Goal: Task Accomplishment & Management: Complete application form

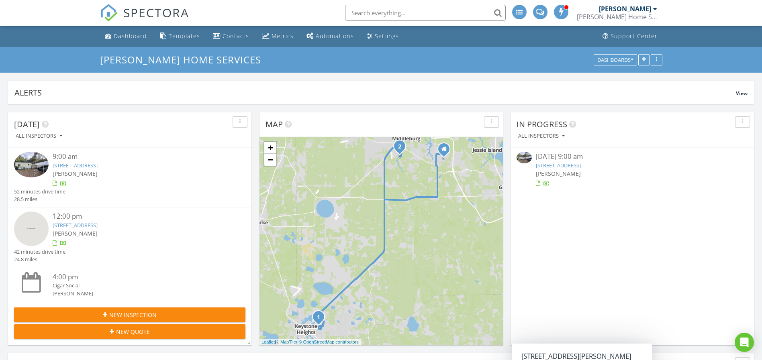
click at [98, 223] on link "2873 Creek St, Middleburg, FL 32068" at bounding box center [75, 225] width 45 height 7
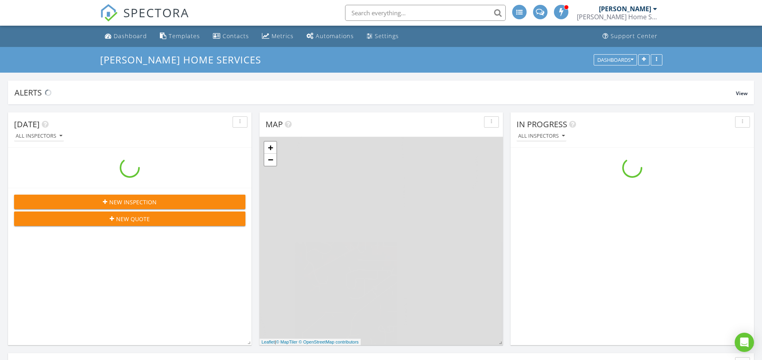
scroll to position [750, 781]
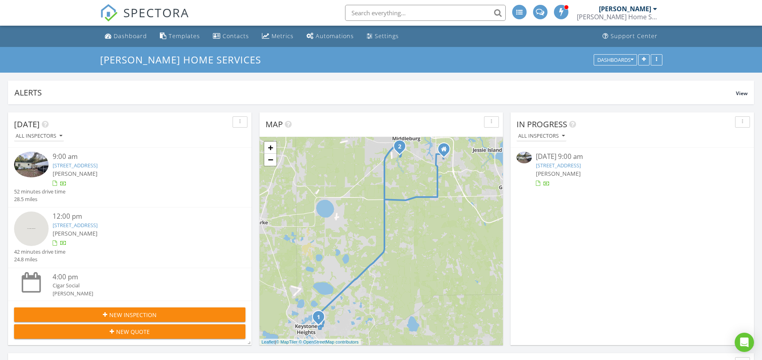
click at [87, 224] on link "2873 Creek St, Middleburg, FL 32068" at bounding box center [75, 225] width 45 height 7
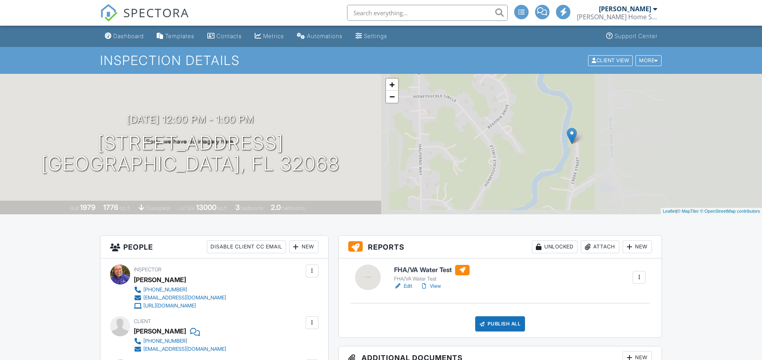
click at [406, 286] on link "Edit" at bounding box center [403, 286] width 18 height 8
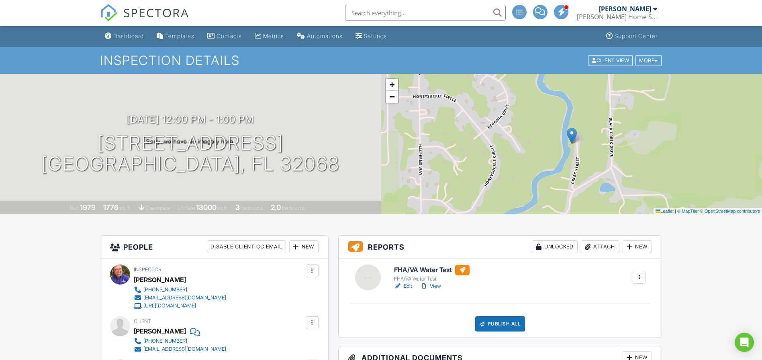
click at [497, 323] on div "Publish All" at bounding box center [500, 324] width 50 height 15
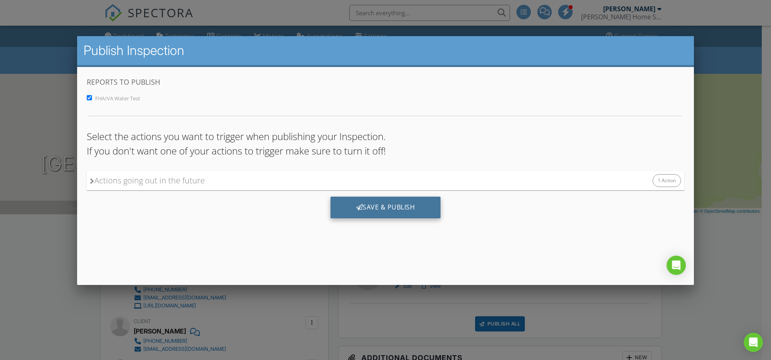
click at [378, 206] on div "Save & Publish" at bounding box center [386, 207] width 110 height 22
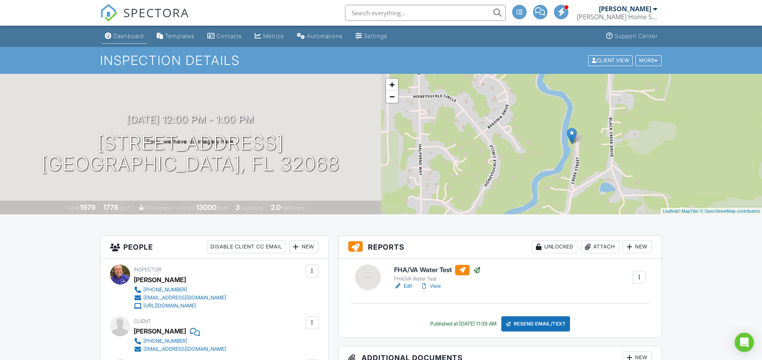
click at [126, 35] on div "Dashboard" at bounding box center [128, 36] width 31 height 7
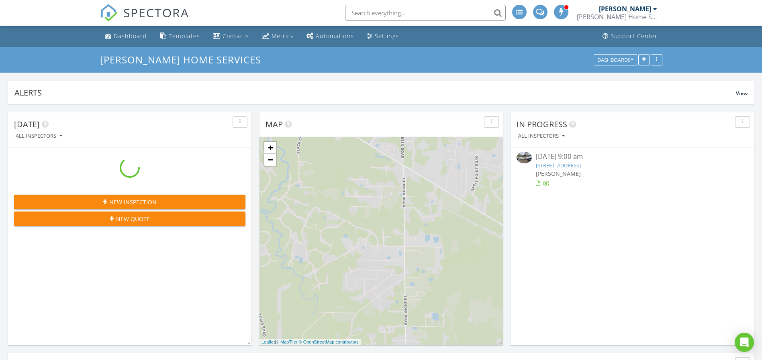
scroll to position [750, 781]
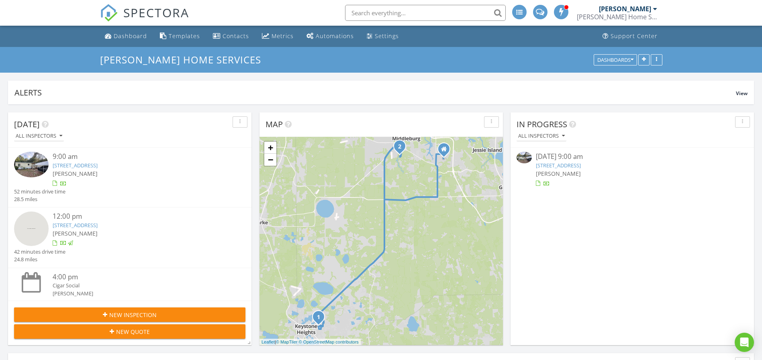
click at [92, 165] on link "[STREET_ADDRESS]" at bounding box center [75, 165] width 45 height 7
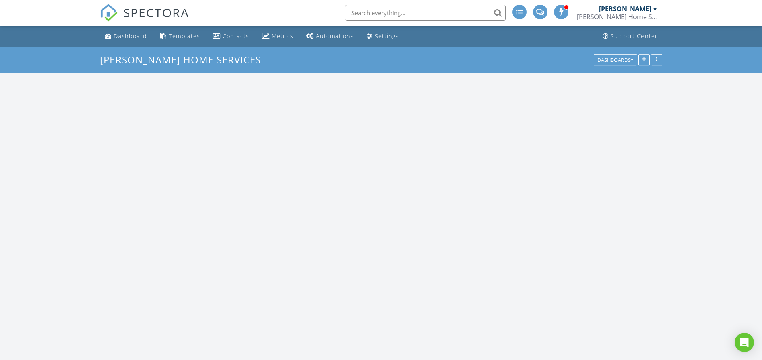
scroll to position [750, 781]
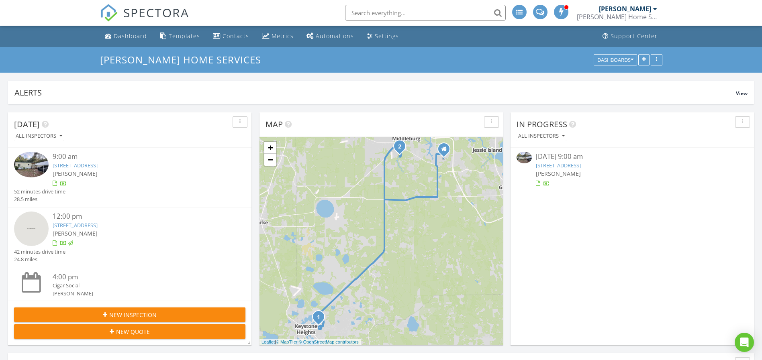
click at [98, 165] on link "6294 Alliance Ave, Keystone Heights, FL 32656" at bounding box center [75, 165] width 45 height 7
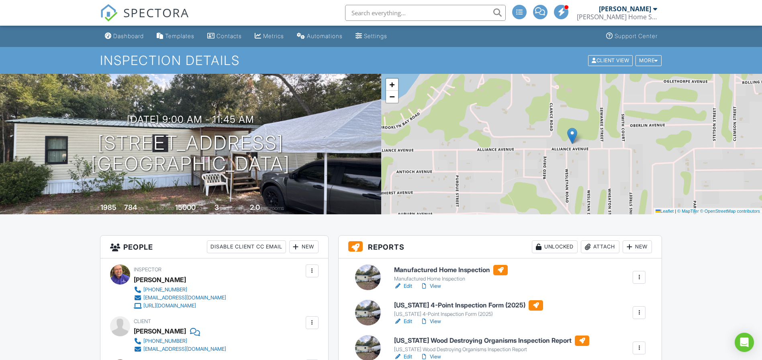
scroll to position [181, 0]
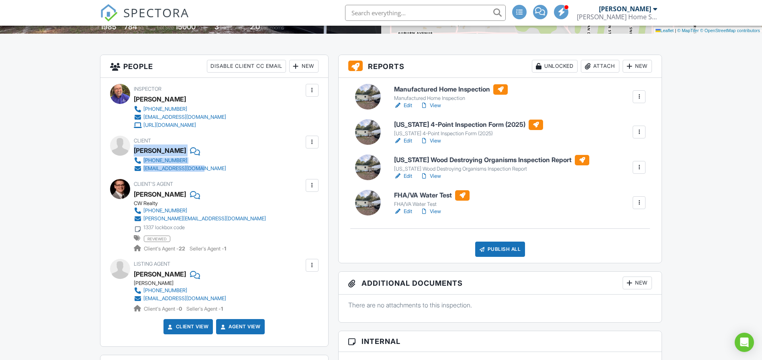
drag, startPoint x: 213, startPoint y: 170, endPoint x: 133, endPoint y: 150, distance: 81.8
click at [134, 150] on div "Client Jack Perry 352-256-9283 jazzperry20@gmail.com" at bounding box center [199, 154] width 131 height 37
copy div "Jack Perry 352-256-9283 jazzperry20@gmail.com"
click at [226, 219] on link "[PERSON_NAME][EMAIL_ADDRESS][DOMAIN_NAME]" at bounding box center [200, 219] width 132 height 8
drag, startPoint x: 290, startPoint y: 220, endPoint x: 272, endPoint y: 213, distance: 20.1
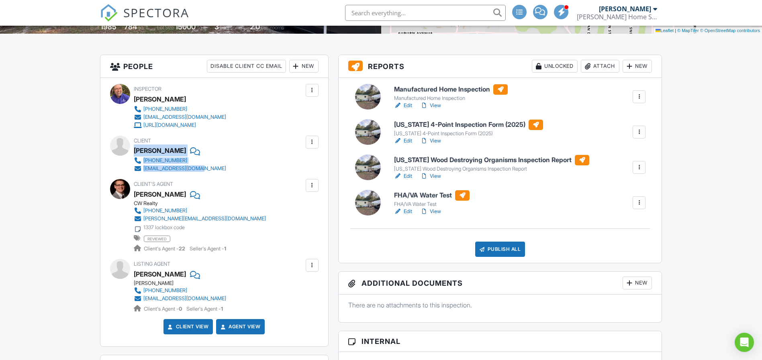
click at [271, 213] on div "Client's Agent Steven Milligan CW Realty 904-315-6481 steven@cwrealty.org 1337 …" at bounding box center [214, 216] width 209 height 74
drag, startPoint x: 292, startPoint y: 210, endPoint x: 280, endPoint y: 201, distance: 15.3
click at [280, 201] on div "Client's Agent Steven Milligan CW Realty 904-315-6481 steven@cwrealty.org 1337 …" at bounding box center [214, 216] width 209 height 74
drag, startPoint x: 234, startPoint y: 217, endPoint x: 143, endPoint y: 220, distance: 91.6
click at [143, 220] on div "CW Realty 904-315-6481 steven@cwrealty.org 1337 lockbox code reviewed Client's …" at bounding box center [203, 226] width 139 height 53
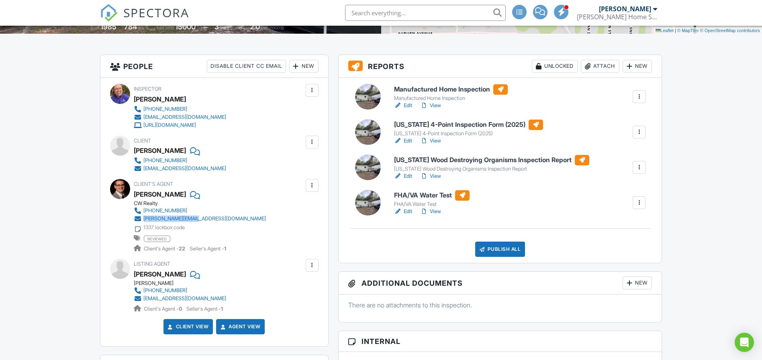
copy div "[PERSON_NAME][EMAIL_ADDRESS][DOMAIN_NAME]"
click at [410, 106] on link "Edit" at bounding box center [403, 106] width 18 height 8
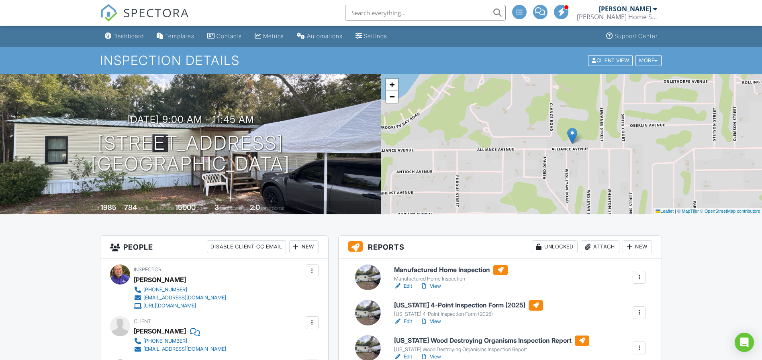
scroll to position [181, 0]
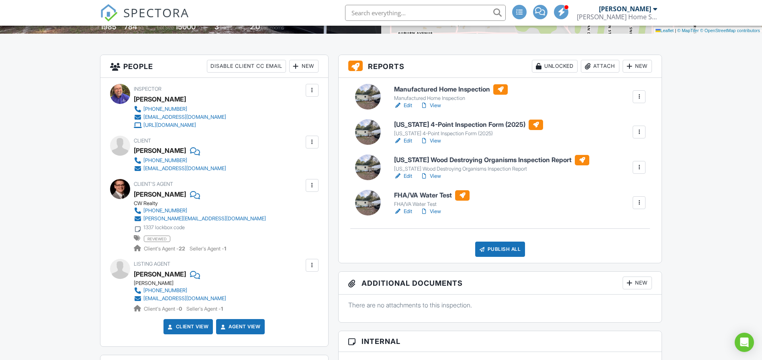
click at [408, 177] on link "Edit" at bounding box center [403, 176] width 18 height 8
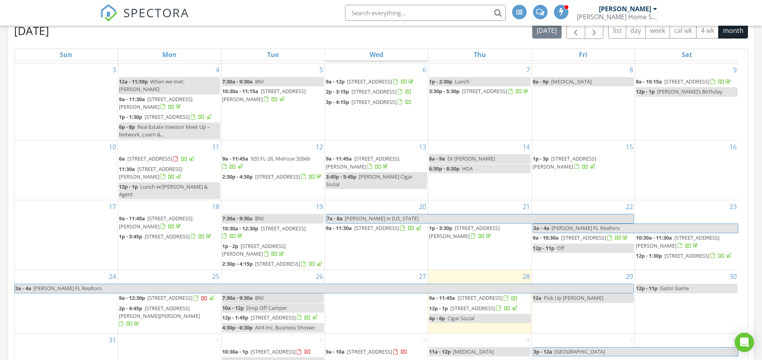
scroll to position [72, 0]
click at [592, 33] on span "button" at bounding box center [594, 31] width 10 height 10
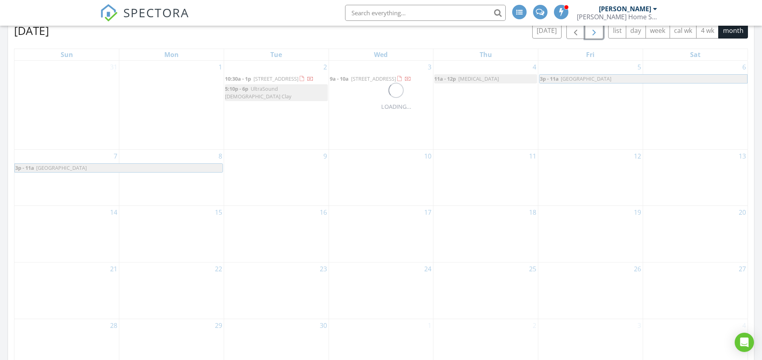
scroll to position [0, 0]
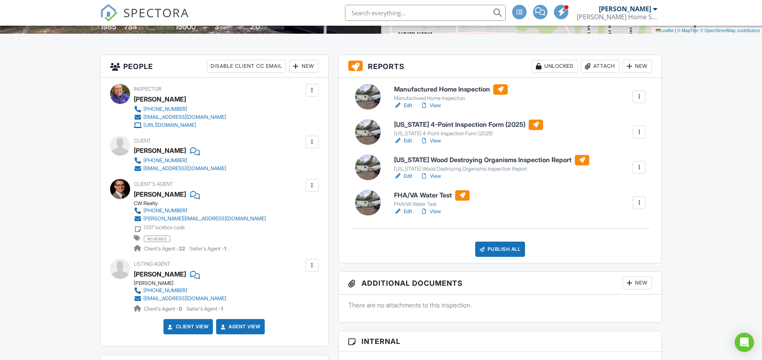
click at [412, 142] on link "Edit" at bounding box center [403, 141] width 18 height 8
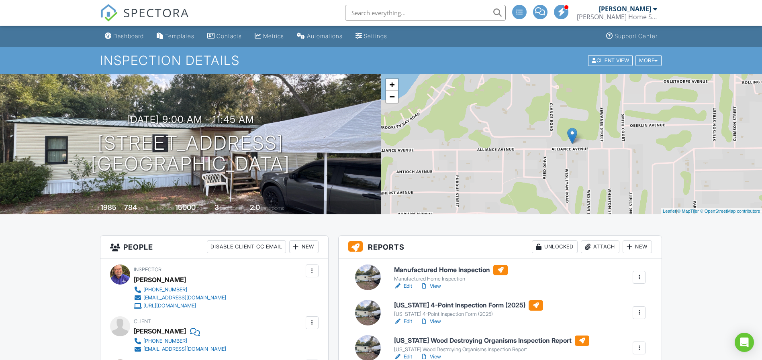
click at [439, 284] on link "View" at bounding box center [430, 286] width 21 height 8
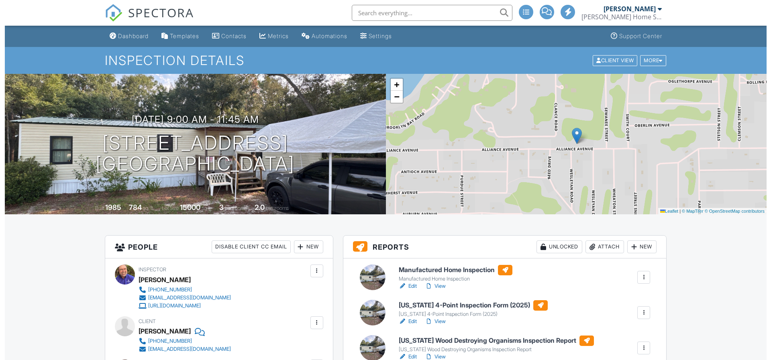
scroll to position [181, 0]
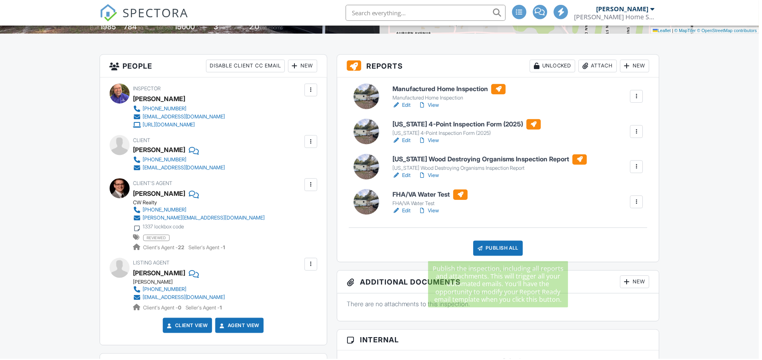
click at [497, 245] on div "Publish All" at bounding box center [500, 249] width 50 height 15
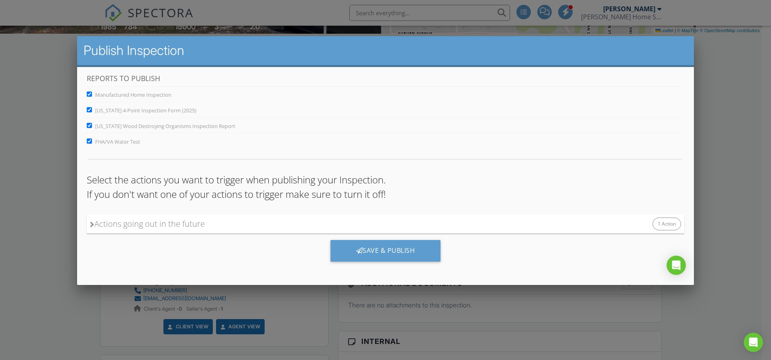
scroll to position [4, 0]
click at [386, 252] on div "Save & Publish" at bounding box center [386, 250] width 110 height 22
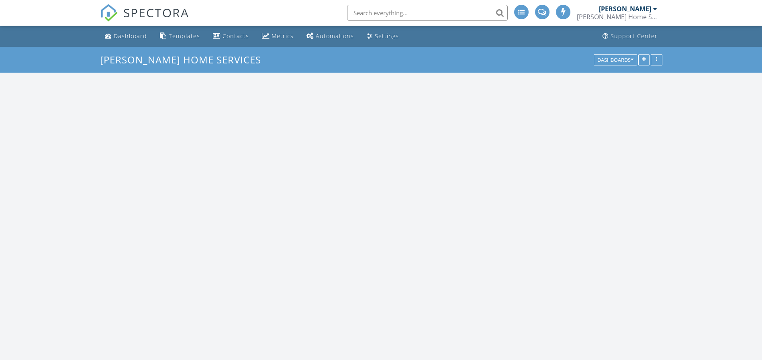
scroll to position [750, 781]
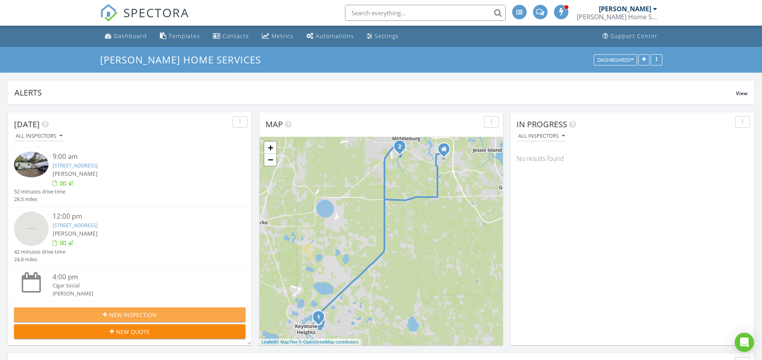
click at [134, 314] on span "New Inspection" at bounding box center [132, 315] width 47 height 8
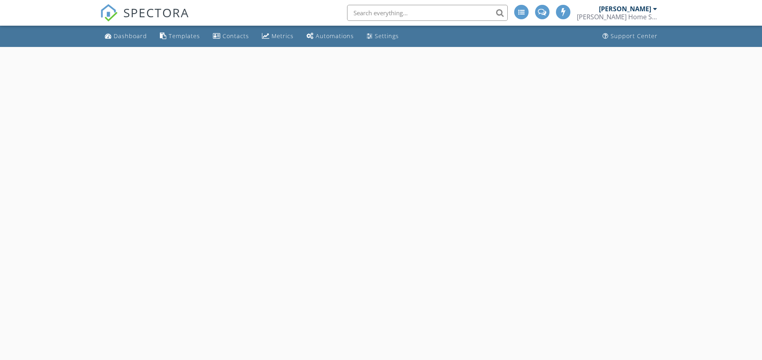
select select "7"
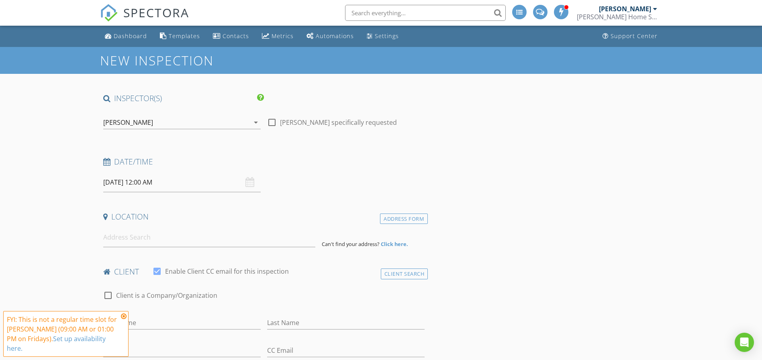
click at [149, 182] on input "[DATE] 12:00 AM" at bounding box center [181, 183] width 157 height 20
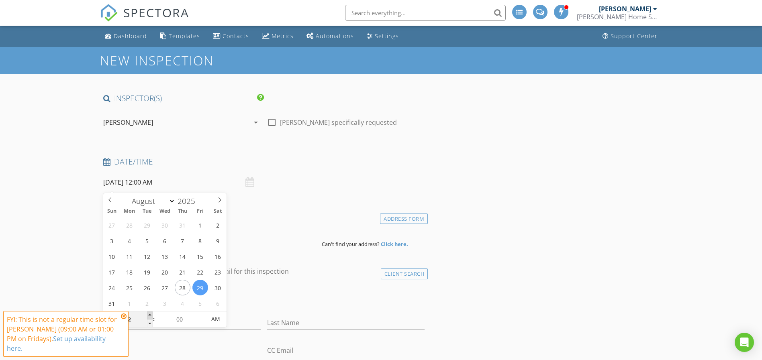
type input "01"
type input "08/29/2025 1:00 AM"
click at [151, 314] on span at bounding box center [150, 316] width 6 height 8
type input "02"
type input "08/29/2025 2:00 AM"
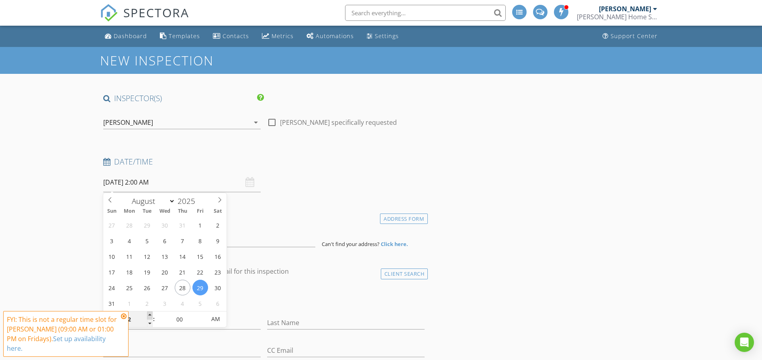
click at [151, 314] on span at bounding box center [150, 316] width 6 height 8
type input "03"
type input "08/29/2025 3:00 AM"
click at [151, 314] on span at bounding box center [150, 316] width 6 height 8
type input "04"
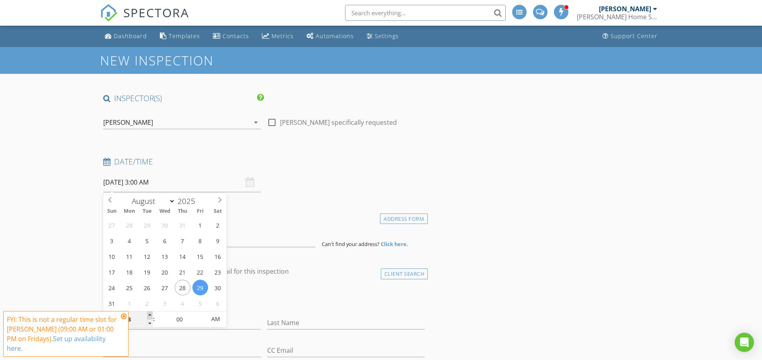
type input "08/29/2025 4:00 AM"
click at [151, 314] on span at bounding box center [150, 316] width 6 height 8
type input "05"
type input "08/29/2025 5:00 AM"
click at [151, 314] on span at bounding box center [150, 316] width 6 height 8
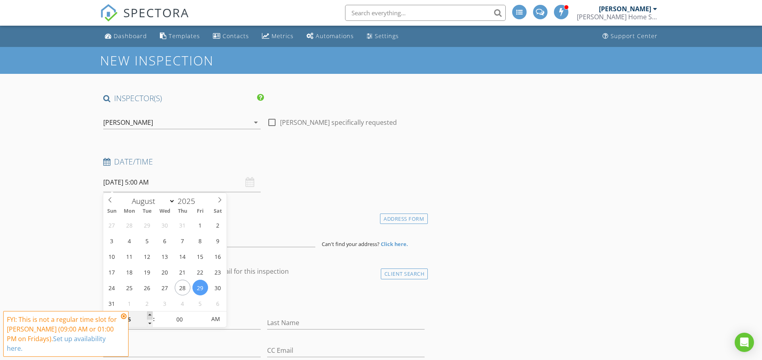
type input "06"
type input "08/29/2025 6:00 AM"
click at [151, 314] on span at bounding box center [150, 316] width 6 height 8
type input "07"
type input "08/29/2025 7:00 AM"
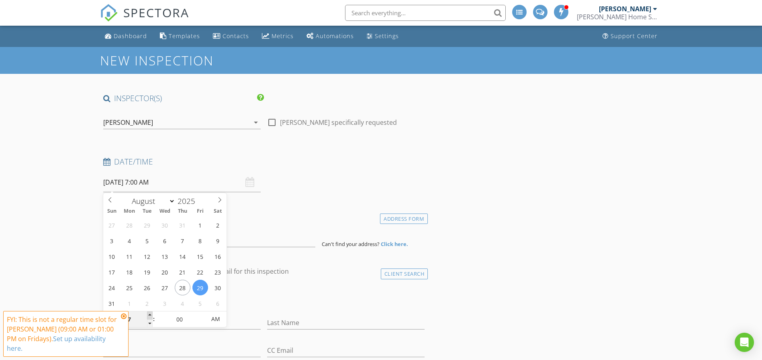
click at [151, 314] on span at bounding box center [150, 316] width 6 height 8
type input "08"
type input "08/29/2025 8:00 AM"
click at [151, 314] on span at bounding box center [150, 316] width 6 height 8
type input "09"
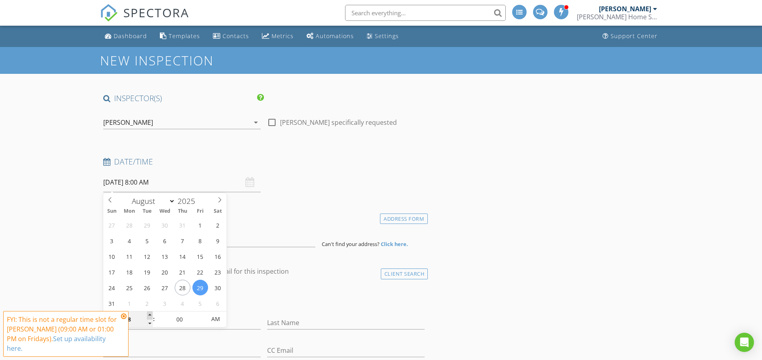
type input "08/29/2025 9:00 AM"
click at [151, 315] on span at bounding box center [150, 316] width 6 height 8
type input "10"
type input "[DATE] 10:00 AM"
click at [151, 315] on span at bounding box center [150, 316] width 6 height 8
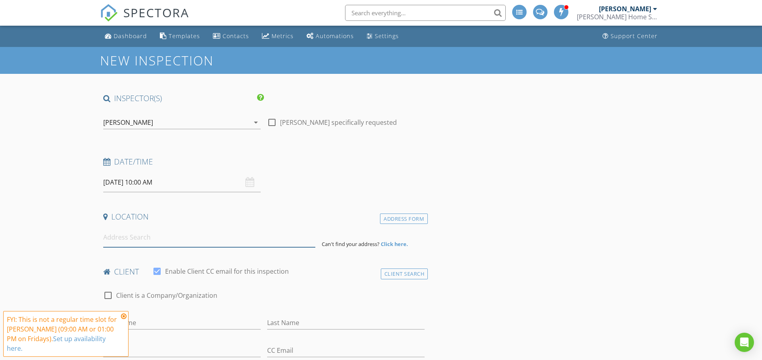
click at [137, 235] on input at bounding box center [209, 238] width 212 height 20
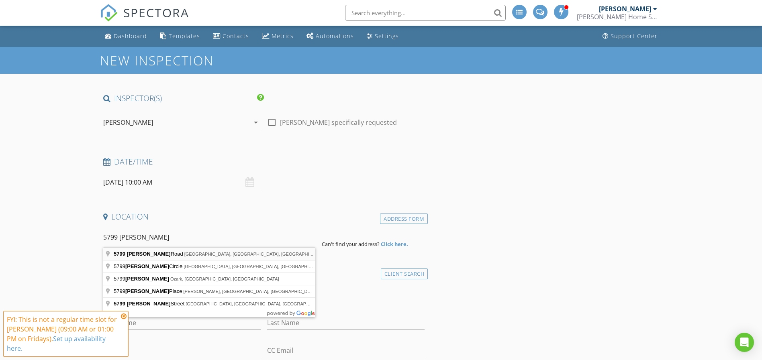
type input "5799 Sharron Road, Green Cove Springs, FL, USA"
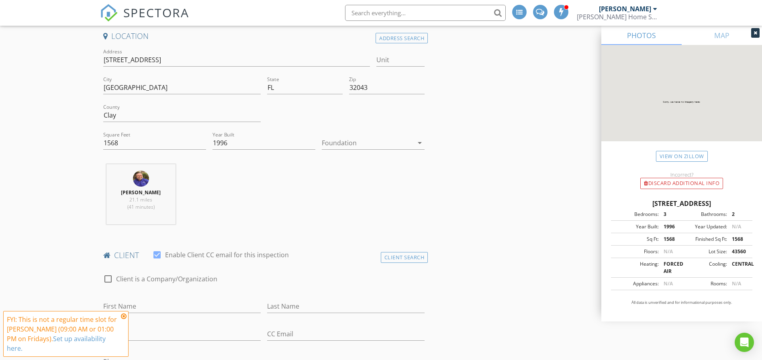
scroll to position [362, 0]
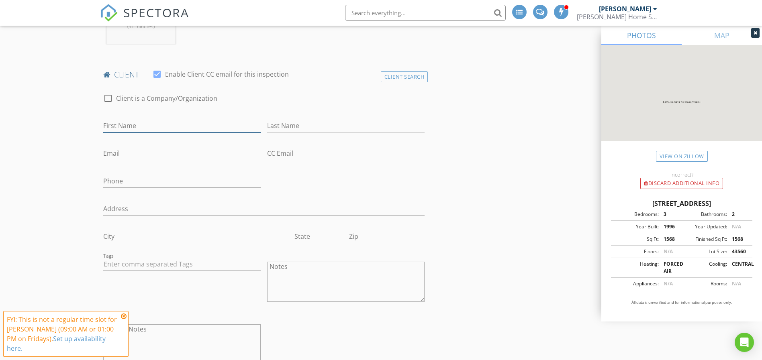
click at [125, 128] on input "First Name" at bounding box center [181, 125] width 157 height 13
type input "[PERSON_NAME]"
type input "[EMAIL_ADDRESS][DOMAIN_NAME]"
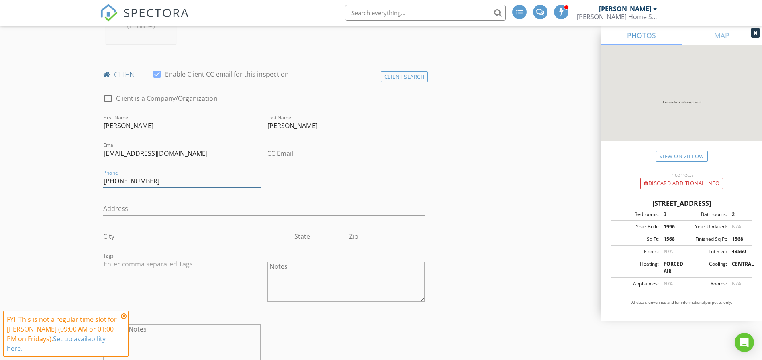
type input "904-626-5306"
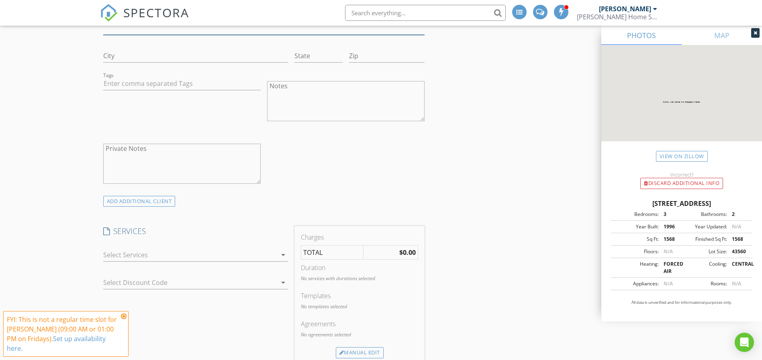
scroll to position [723, 0]
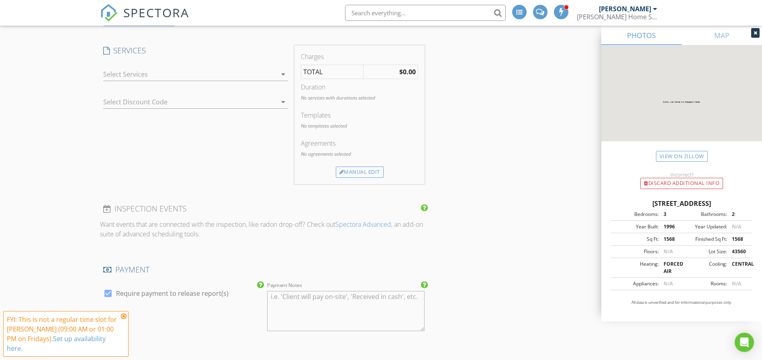
click at [150, 76] on div at bounding box center [190, 74] width 174 height 13
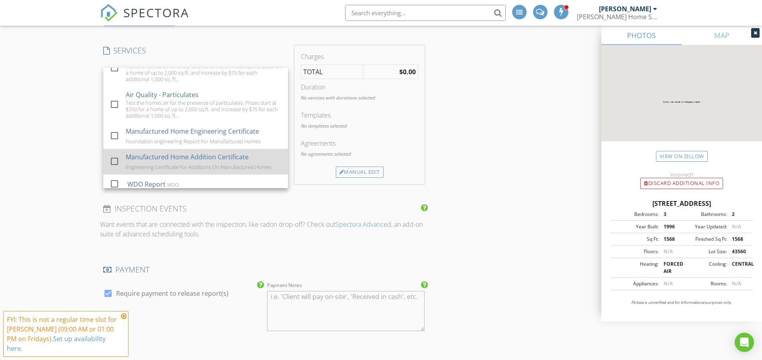
scroll to position [282, 0]
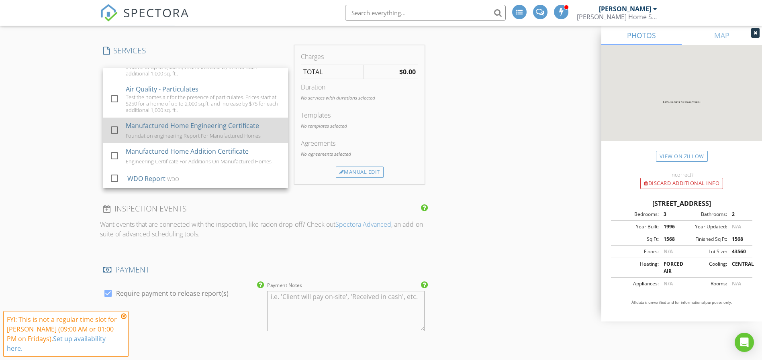
click at [115, 127] on div at bounding box center [115, 130] width 14 height 14
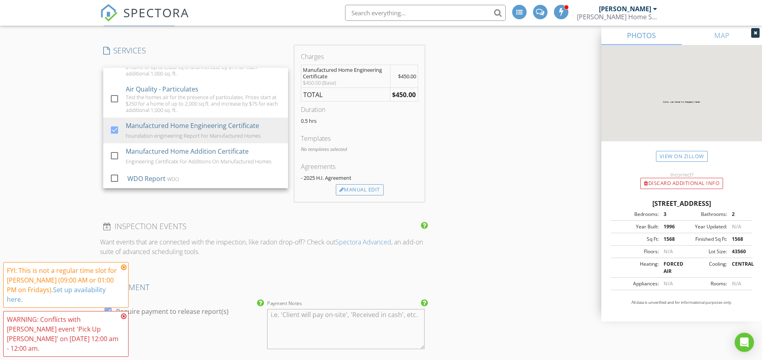
click at [58, 121] on div "New Inspection INSPECTOR(S) check_box Les Hanna PRIMARY Les Hanna arrow_drop_do…" at bounding box center [381, 169] width 762 height 1690
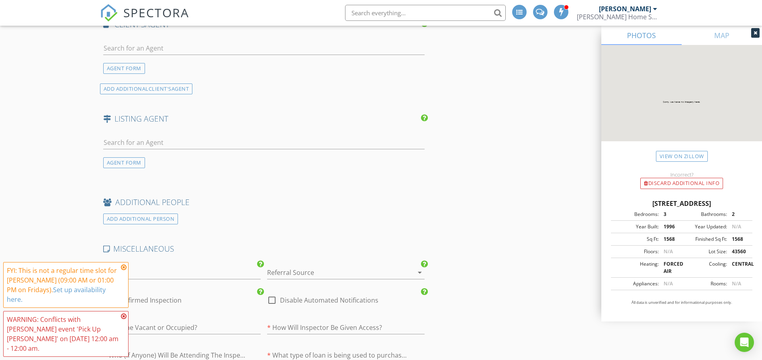
scroll to position [1266, 0]
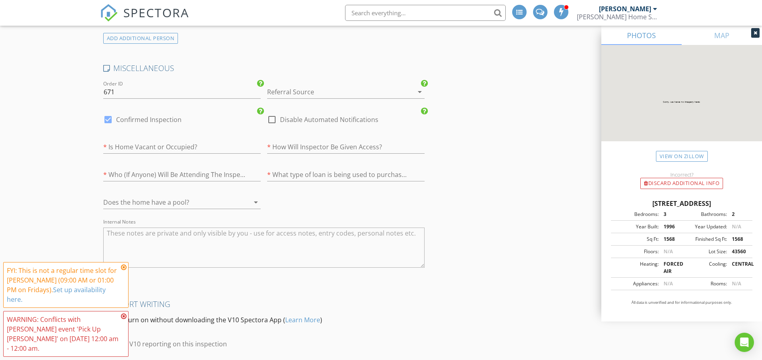
click at [301, 93] on div at bounding box center [334, 92] width 135 height 13
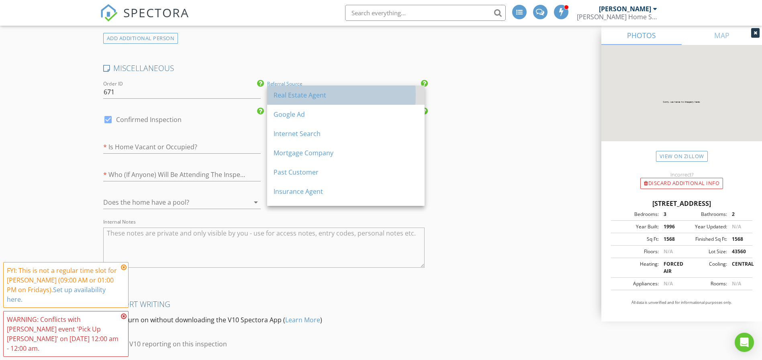
click at [301, 92] on div "Real Estate Agent" at bounding box center [346, 95] width 145 height 10
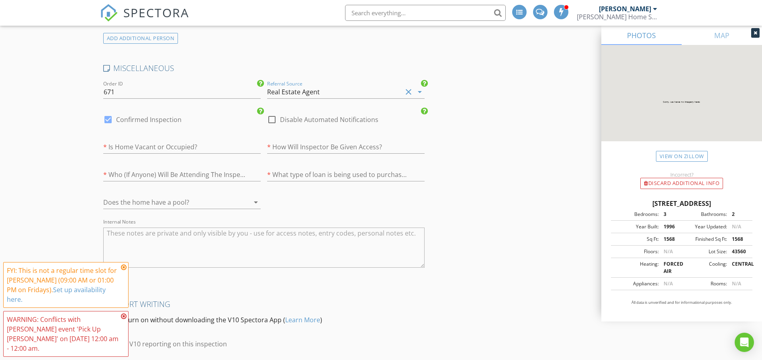
click at [286, 89] on div "Real Estate Agent" at bounding box center [293, 91] width 53 height 7
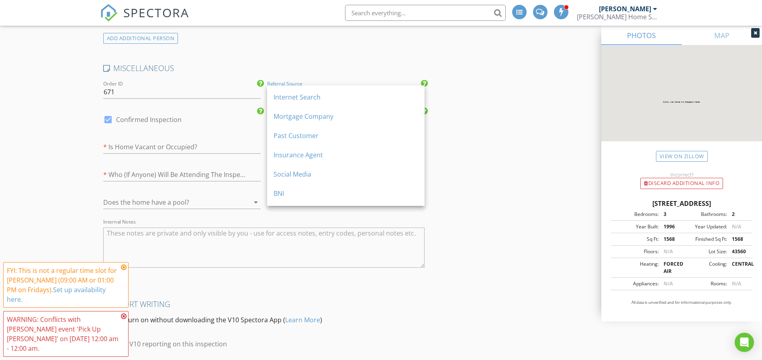
scroll to position [53, 0]
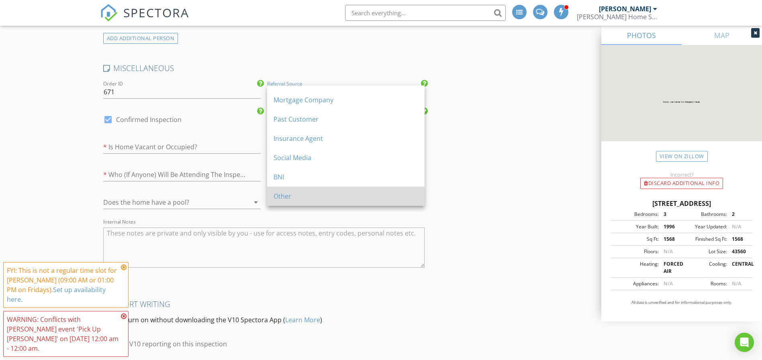
click at [329, 192] on div "Other" at bounding box center [346, 197] width 145 height 10
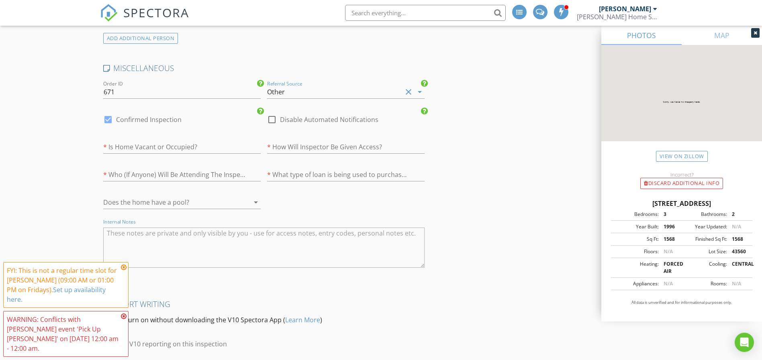
click at [127, 241] on textarea "Internal Notes" at bounding box center [264, 248] width 322 height 40
type textarea "Referred by JJ Bram"
click at [195, 147] on input "text" at bounding box center [181, 147] width 157 height 13
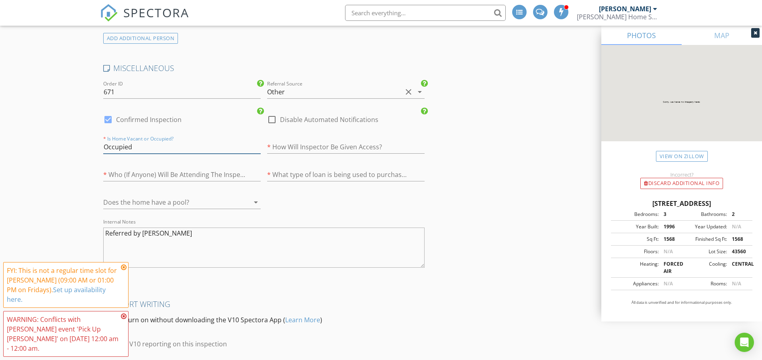
type input "Occupied"
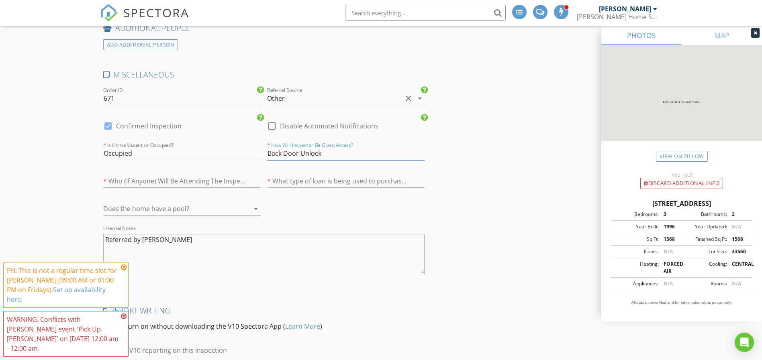
scroll to position [1266, 0]
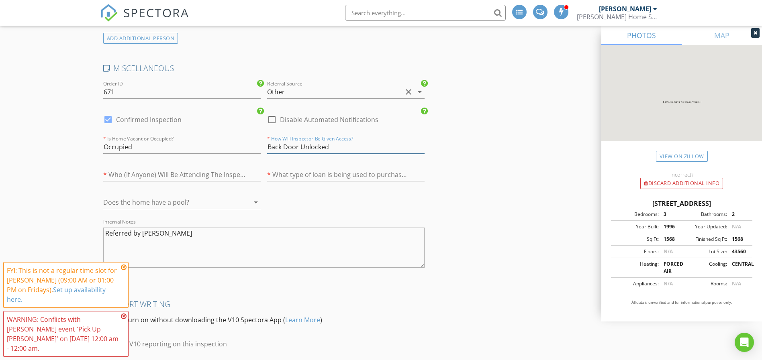
type input "Back Door Unlocked"
type input "nobody"
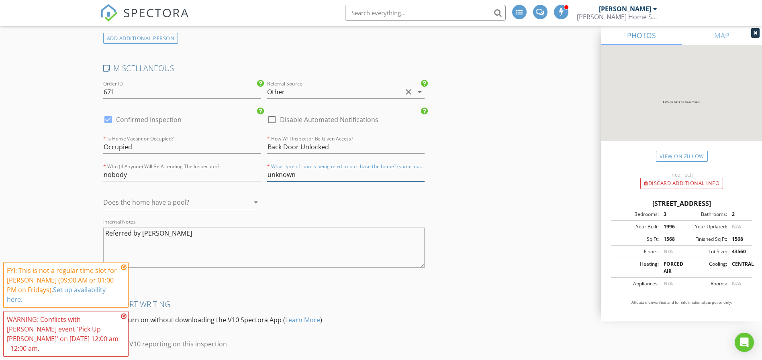
type input "unknown"
click at [150, 205] on div at bounding box center [170, 202] width 135 height 13
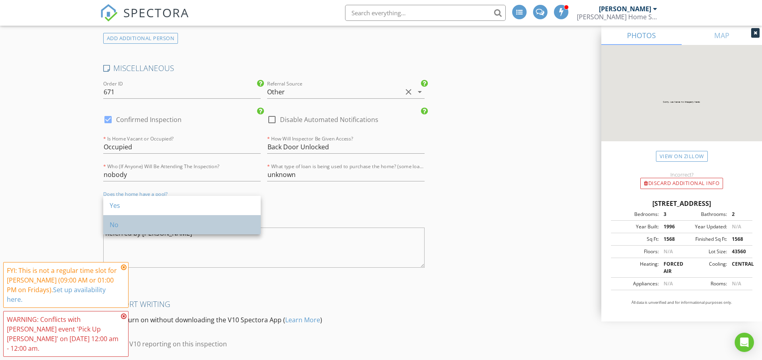
click at [133, 226] on div "No" at bounding box center [182, 225] width 145 height 10
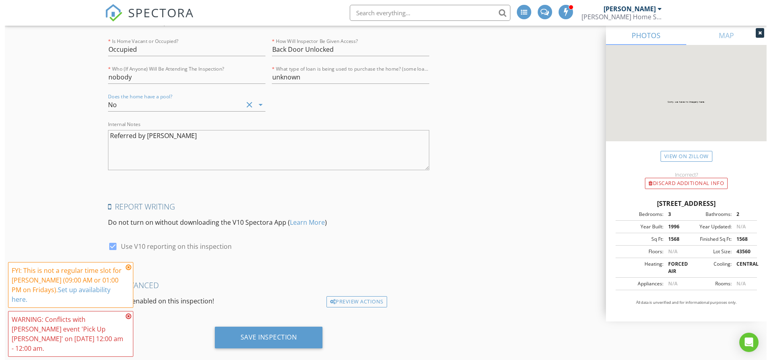
scroll to position [1377, 0]
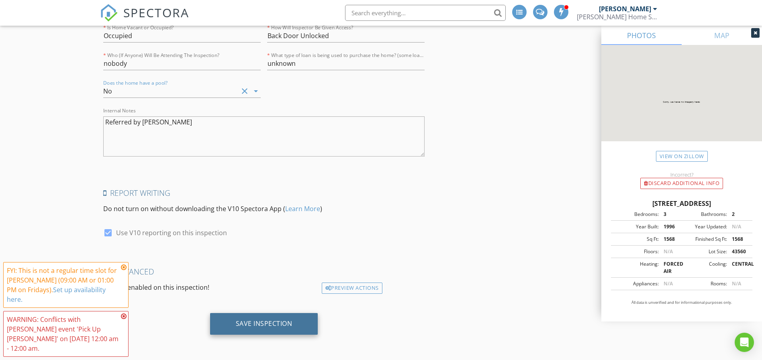
click at [268, 323] on div "Save Inspection" at bounding box center [264, 324] width 57 height 8
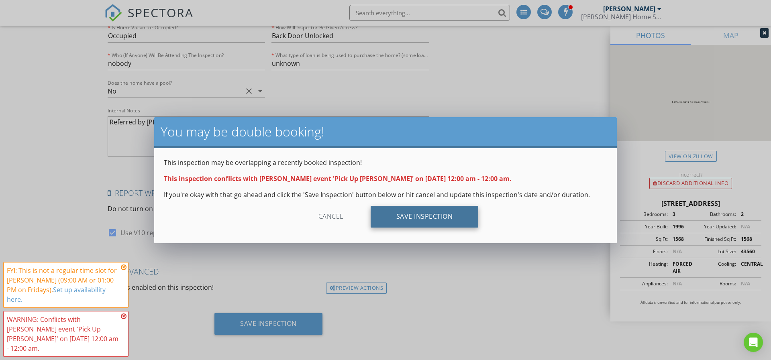
click at [411, 215] on div "Save Inspection" at bounding box center [425, 217] width 108 height 22
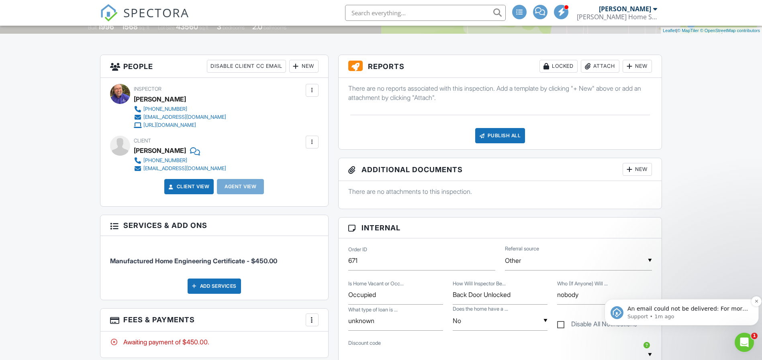
click at [672, 312] on p "An email could not be delivered: For more information, view Why emails don't ge…" at bounding box center [688, 309] width 121 height 8
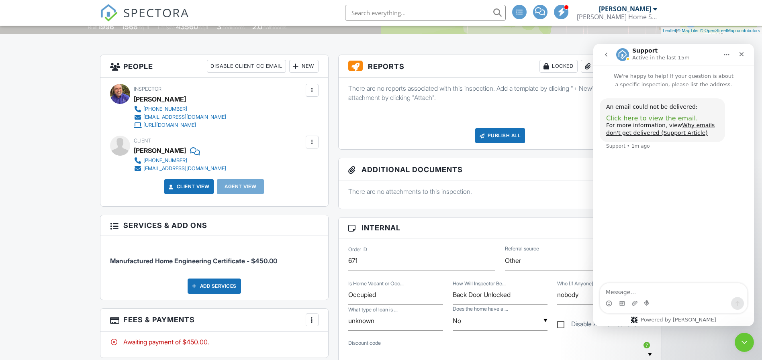
click at [653, 121] on span "Click here to view the email." at bounding box center [652, 119] width 92 height 8
click at [311, 141] on div at bounding box center [312, 142] width 8 height 8
click at [304, 162] on li "Edit" at bounding box center [293, 167] width 41 height 20
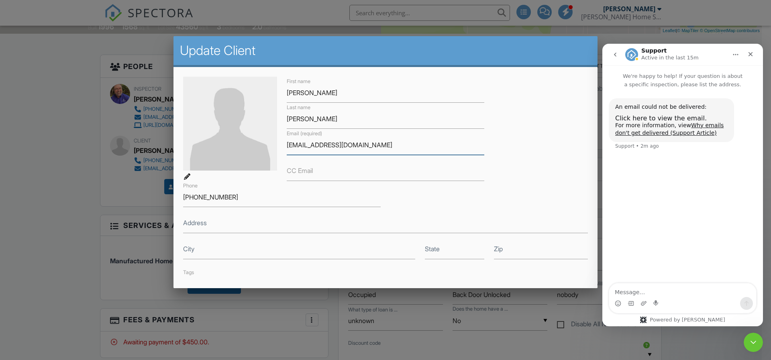
click at [293, 144] on input "[EMAIL_ADDRESS][DOMAIN_NAME]" at bounding box center [386, 145] width 198 height 20
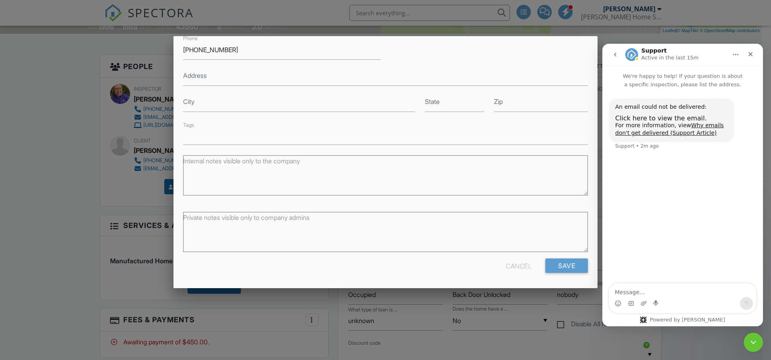
scroll to position [148, 0]
type input "[EMAIL_ADDRESS][DOMAIN_NAME]"
click at [546, 262] on input "Save" at bounding box center [567, 265] width 43 height 14
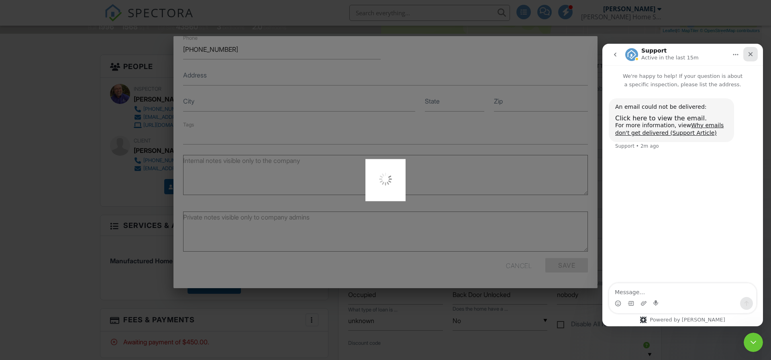
click at [753, 52] on icon "Close" at bounding box center [751, 54] width 6 height 6
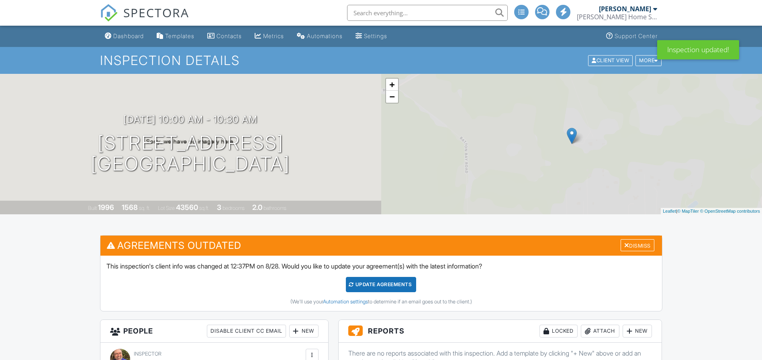
click at [381, 284] on div "Update Agreements" at bounding box center [381, 284] width 70 height 15
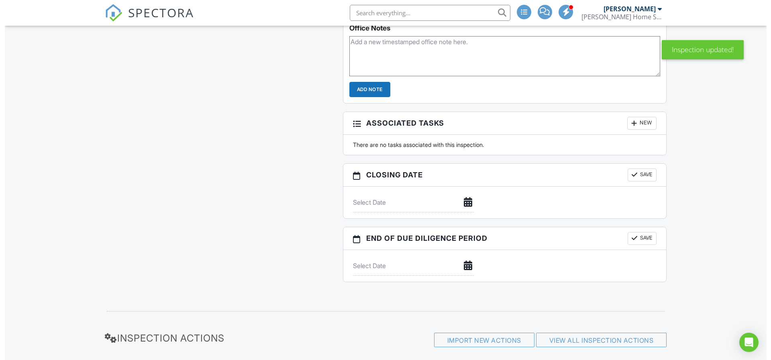
scroll to position [887, 0]
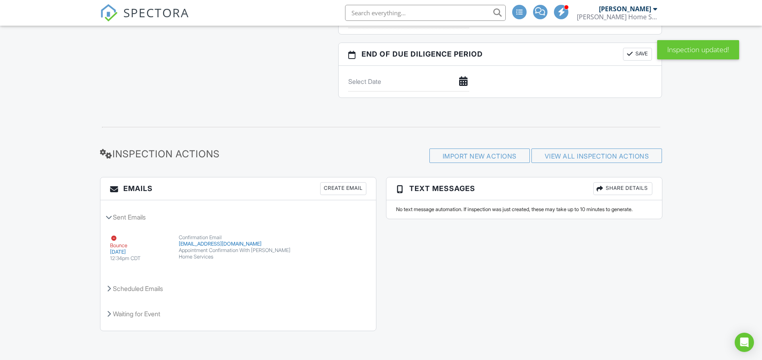
click at [343, 188] on div "Create Email" at bounding box center [343, 188] width 46 height 13
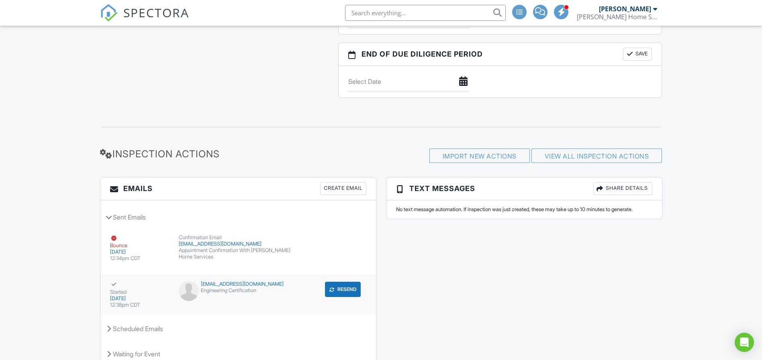
click at [261, 280] on div "Started 08/28/2025 12:38pm CDT tinamarie1986@att.net Engineering Certification …" at bounding box center [238, 295] width 276 height 40
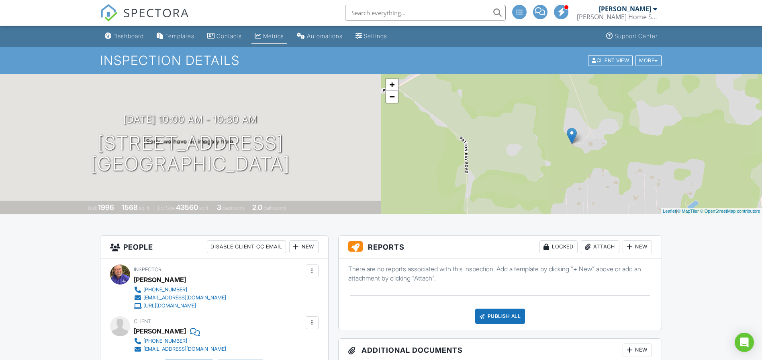
click at [284, 37] on div "Metrics" at bounding box center [273, 36] width 21 height 7
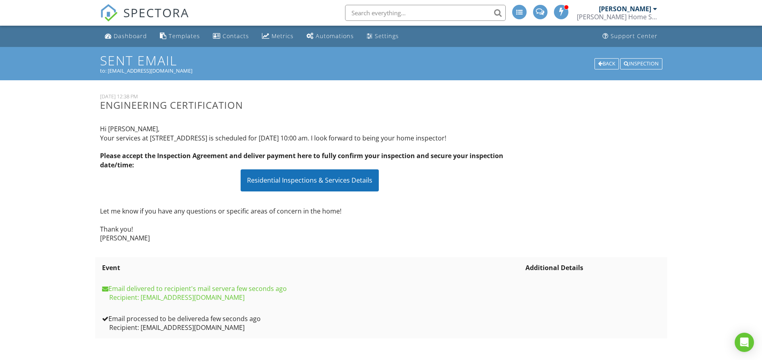
click at [300, 187] on div "Residential Inspections & Services Details" at bounding box center [310, 181] width 138 height 22
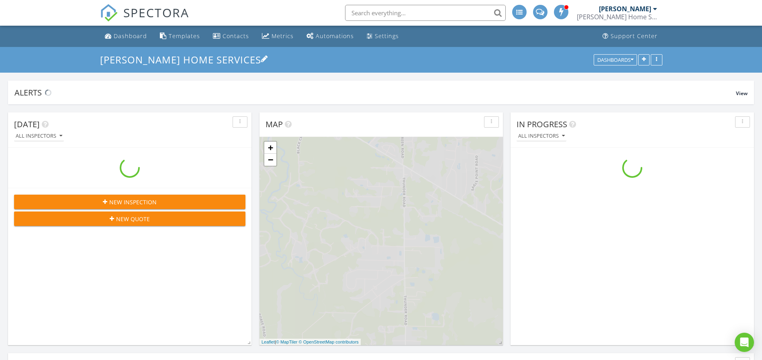
scroll to position [750, 781]
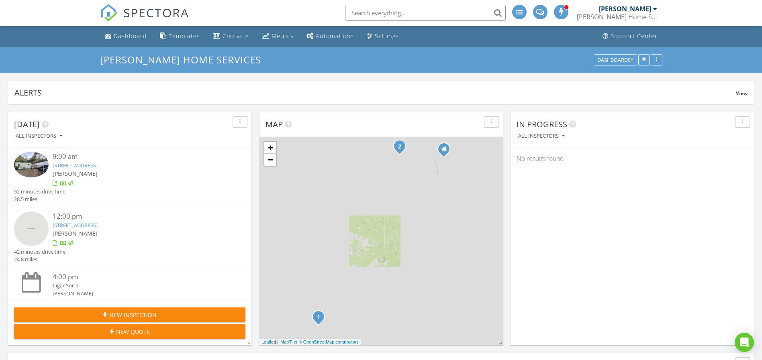
click at [396, 12] on input "text" at bounding box center [425, 13] width 161 height 16
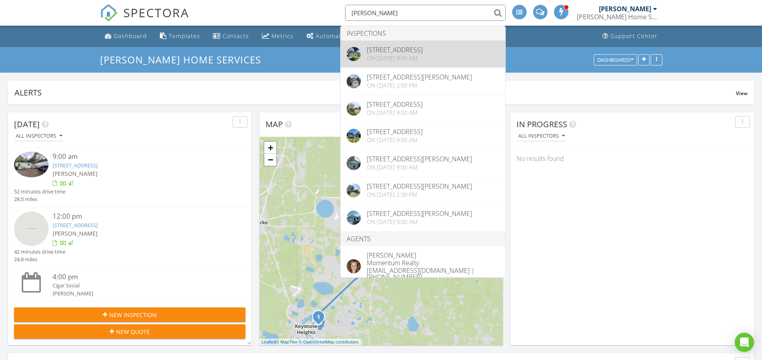
type input "alice"
